Goal: Transaction & Acquisition: Book appointment/travel/reservation

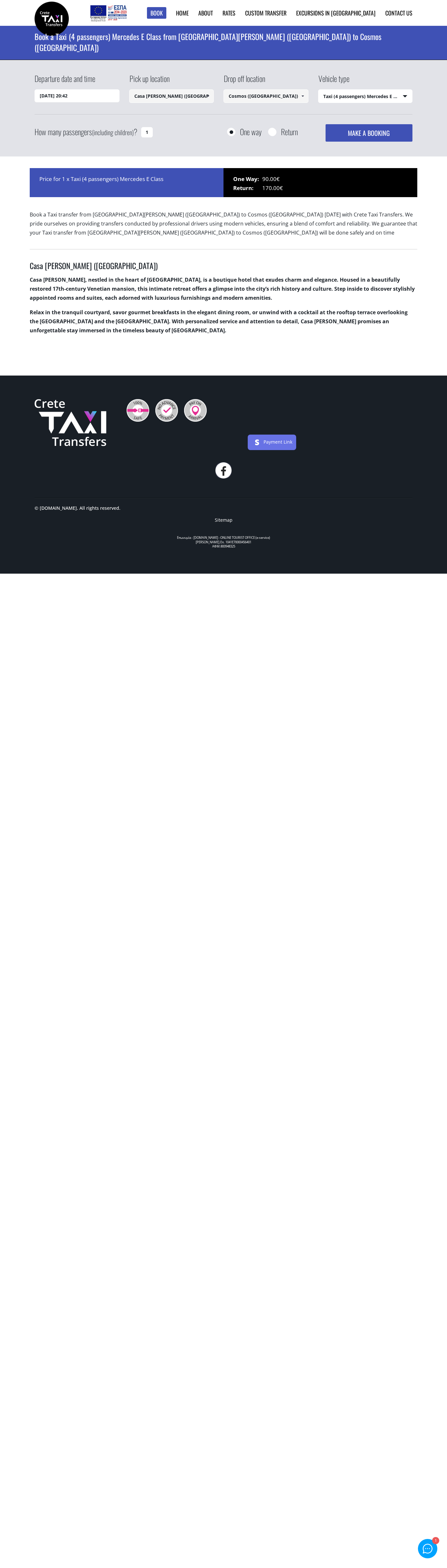
select select "540"
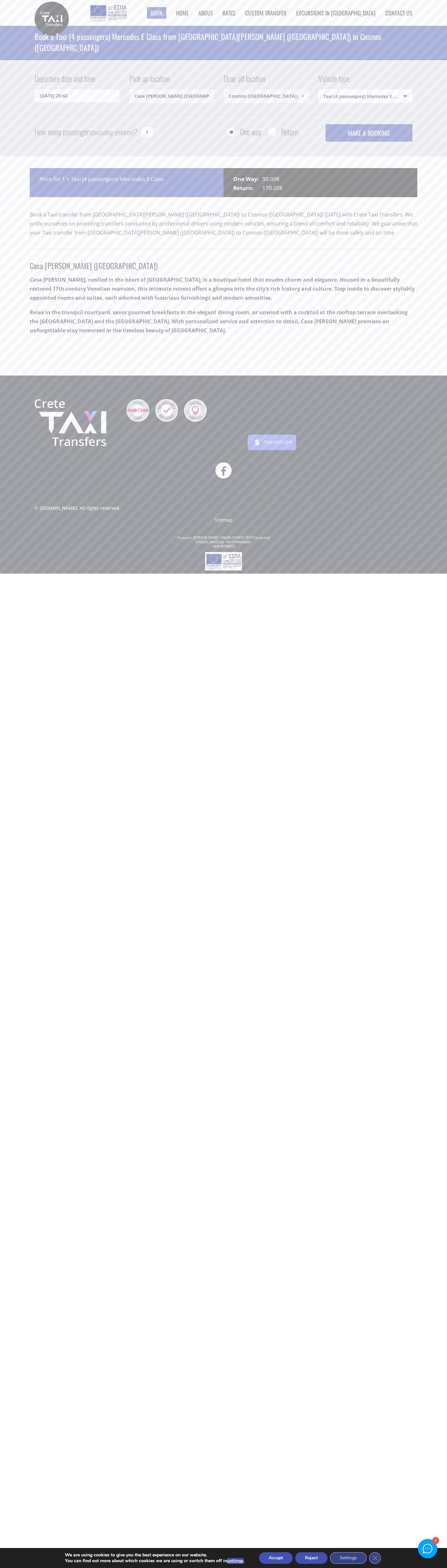
click at [80, 9] on div "Book ► Taxi ► from [GEOGRAPHIC_DATA] ► to [GEOGRAPHIC_DATA] to [GEOGRAPHIC_DATA…" at bounding box center [224, 18] width 378 height 37
click at [426, 486] on footer "Payment Link © [DOMAIN_NAME]. All rights reserved. Sitemap Επωνυμία : [DOMAIN_N…" at bounding box center [224, 474] width 447 height 198
click at [230, 573] on html "Book ► Taxi ► from Chania Airport ► to Heraklion City to Heraklion Port to Reth…" at bounding box center [224, 287] width 447 height 573
click at [5, 1553] on aside "We are using cookies to give you the best experience on our website. You can fi…" at bounding box center [224, 1558] width 447 height 20
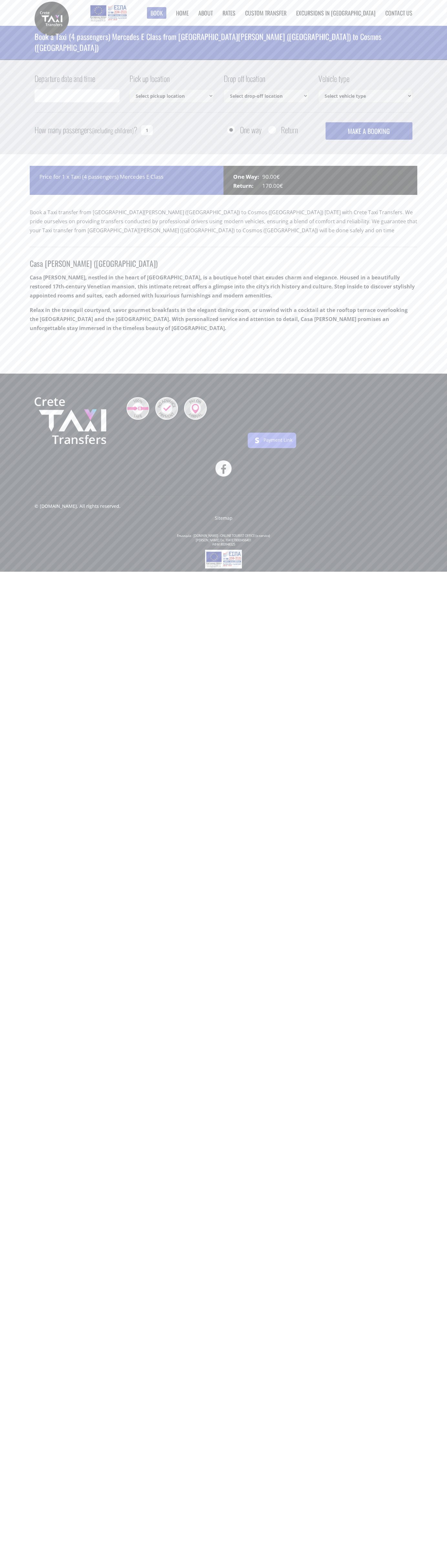
click at [138, 408] on img at bounding box center [138, 408] width 23 height 23
select select "540"
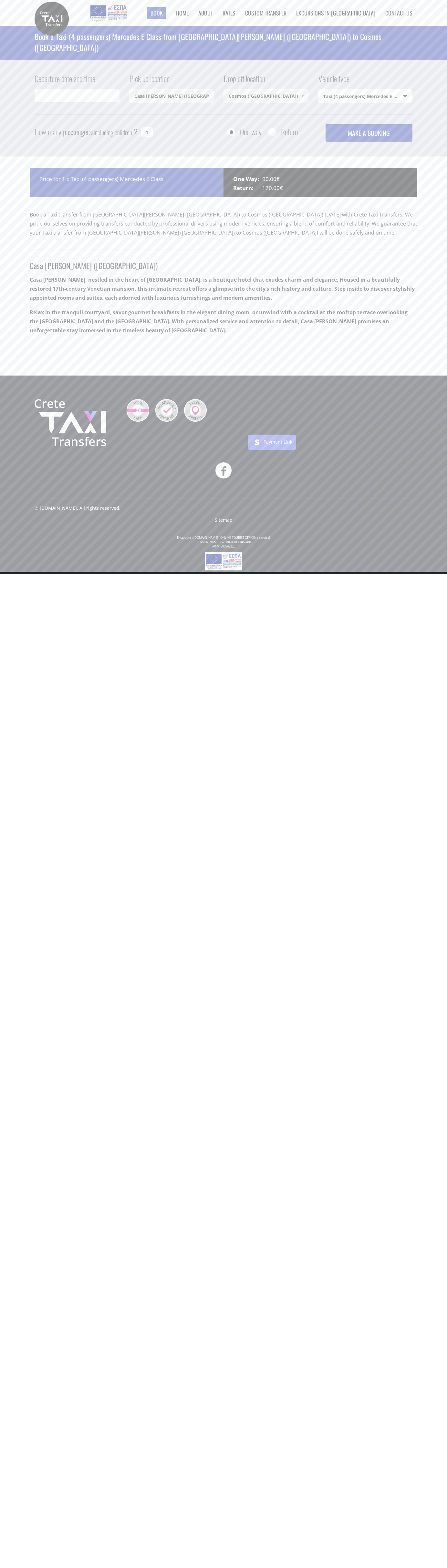
type input "[DATE] 20:52"
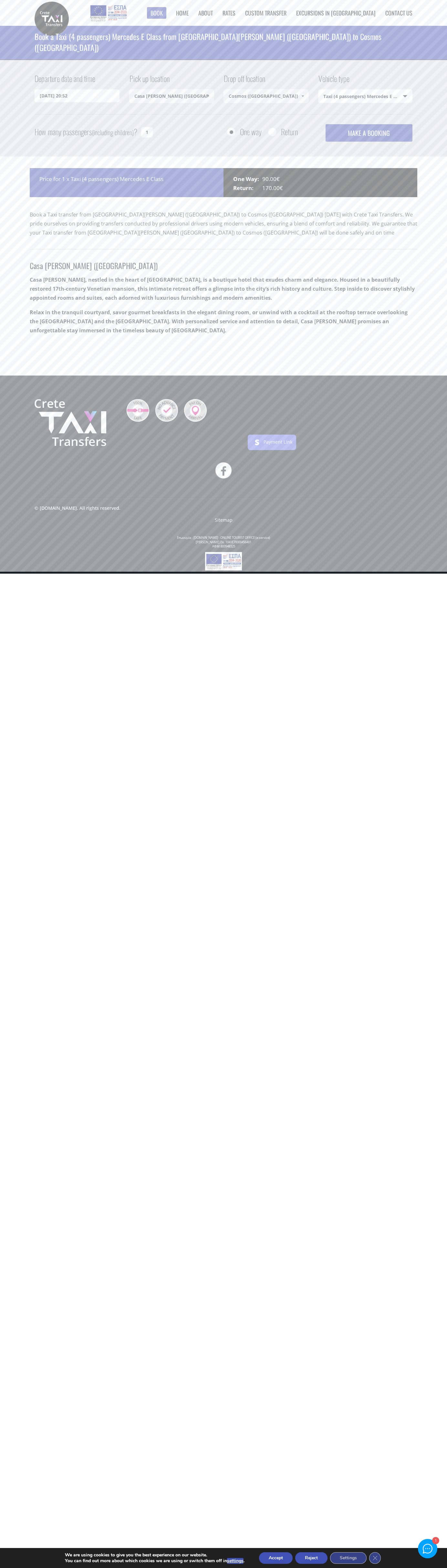
click at [312, 1558] on button "Reject" at bounding box center [311, 1558] width 32 height 12
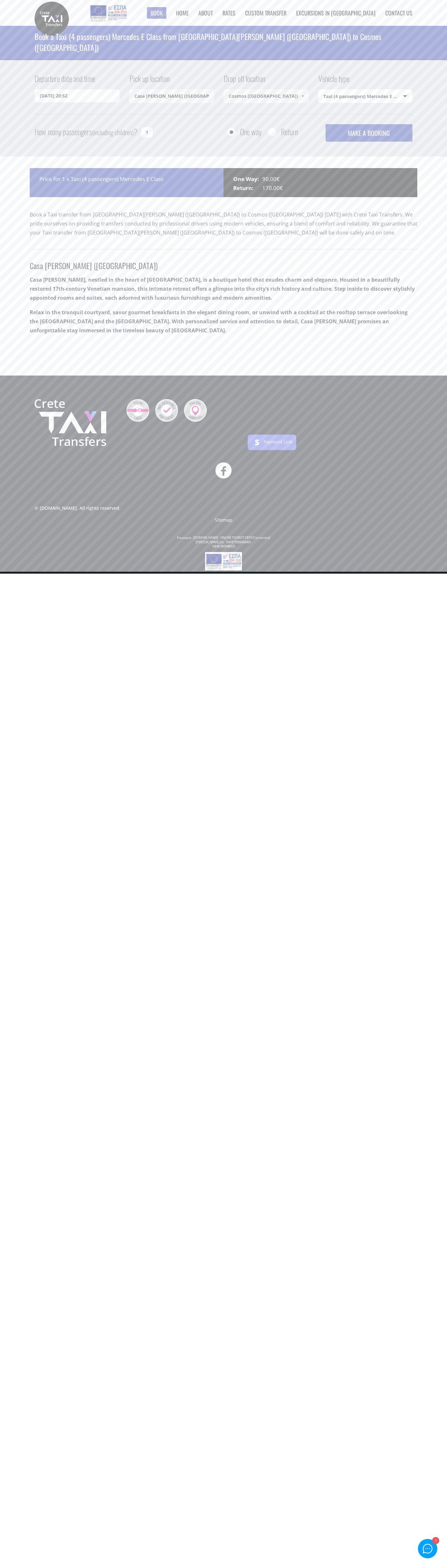
click at [28, 29] on header "Book a Taxi (4 passengers) Mercedes E Class from [GEOGRAPHIC_DATA][PERSON_NAME]…" at bounding box center [224, 43] width 447 height 34
click at [443, 147] on div "Departure date and time [DATE] 20:52 Pick up location [GEOGRAPHIC_DATA][PERSON_…" at bounding box center [224, 108] width 447 height 97
click at [436, 573] on html "Book ► Taxi ► from [GEOGRAPHIC_DATA] ► to [GEOGRAPHIC_DATA] to [GEOGRAPHIC_DATA…" at bounding box center [224, 287] width 447 height 573
click at [18, 28] on header "Book a Taxi (4 passengers) Mercedes E Class from [GEOGRAPHIC_DATA][PERSON_NAME]…" at bounding box center [224, 43] width 447 height 34
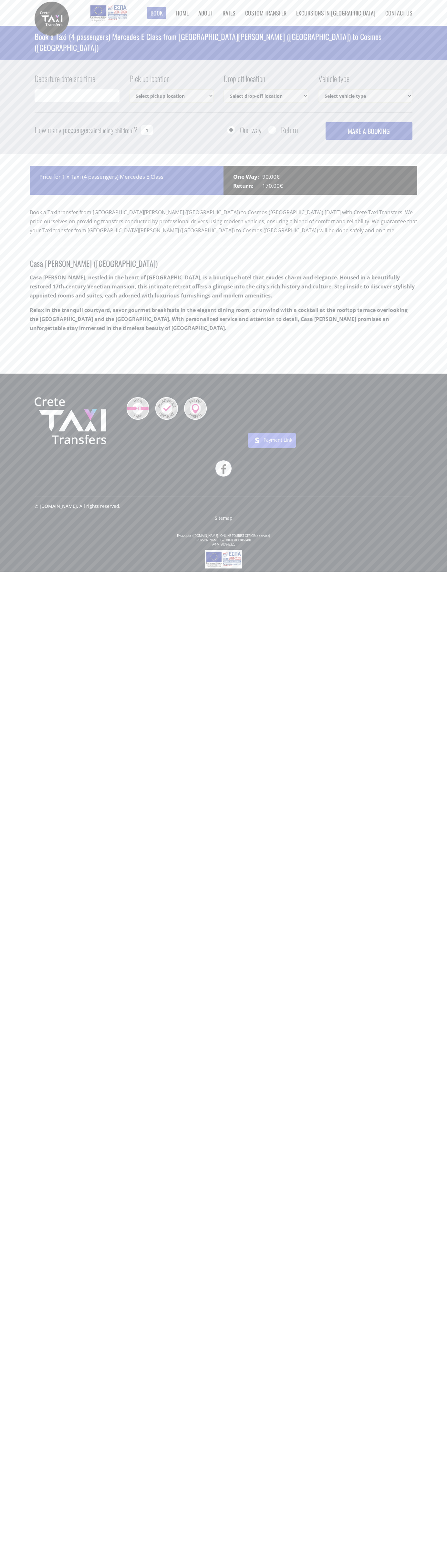
click at [138, 408] on img at bounding box center [138, 408] width 23 height 23
select select "540"
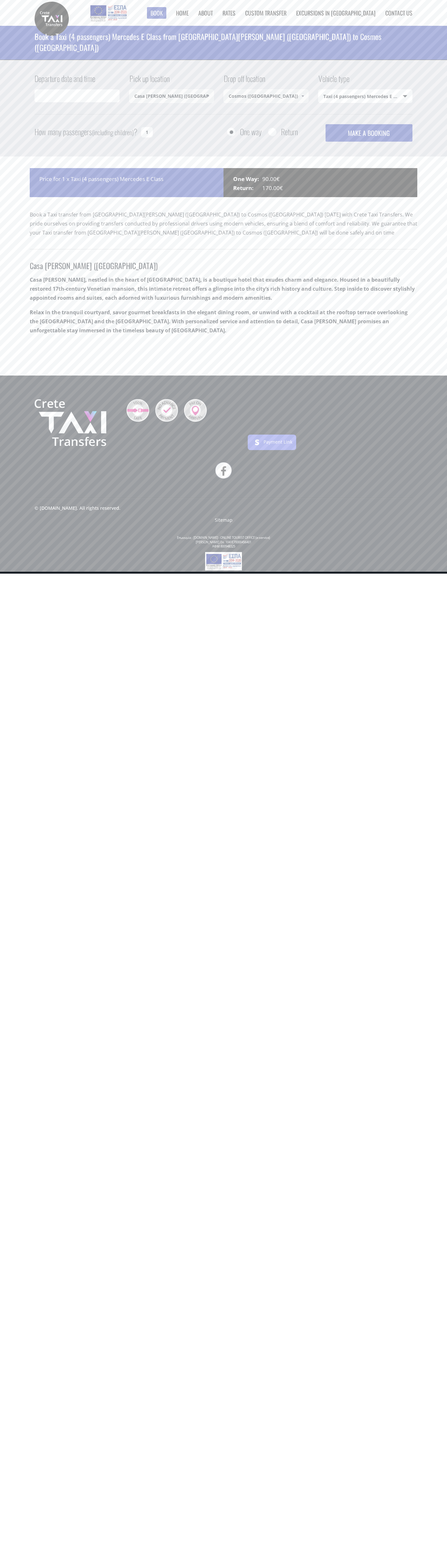
type input "29/08/2025 21:01"
